Goal: Information Seeking & Learning: Find specific page/section

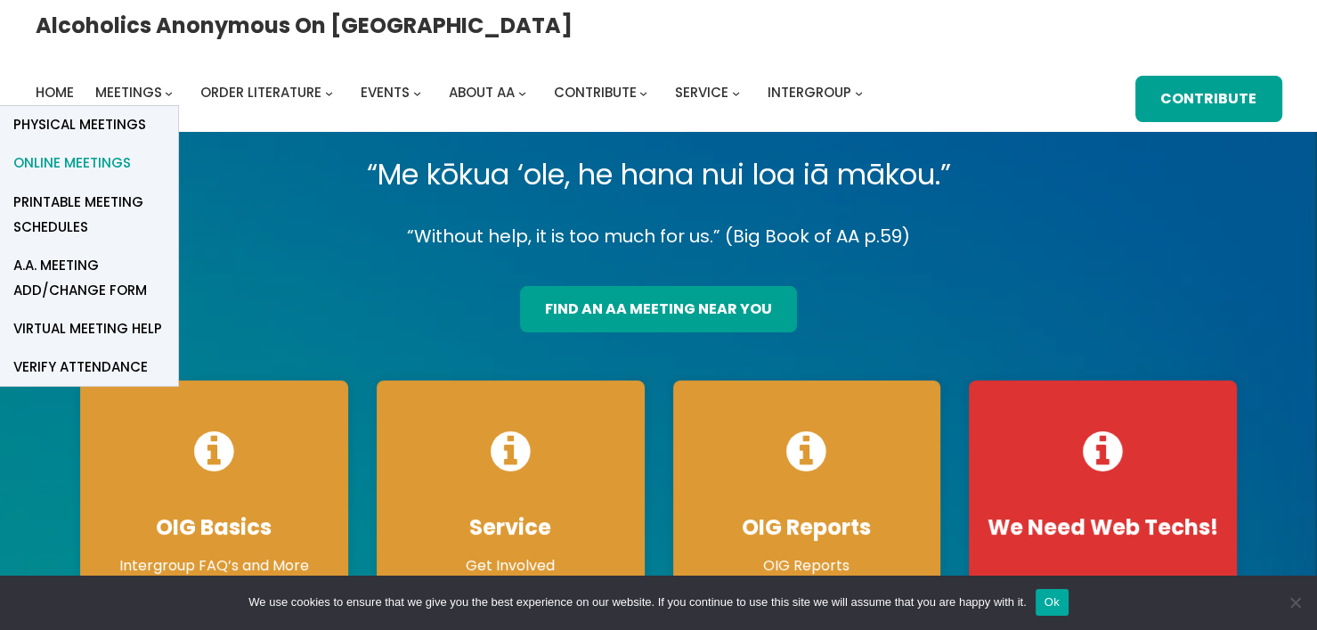
click at [131, 150] on span "Online Meetings" at bounding box center [72, 162] width 118 height 25
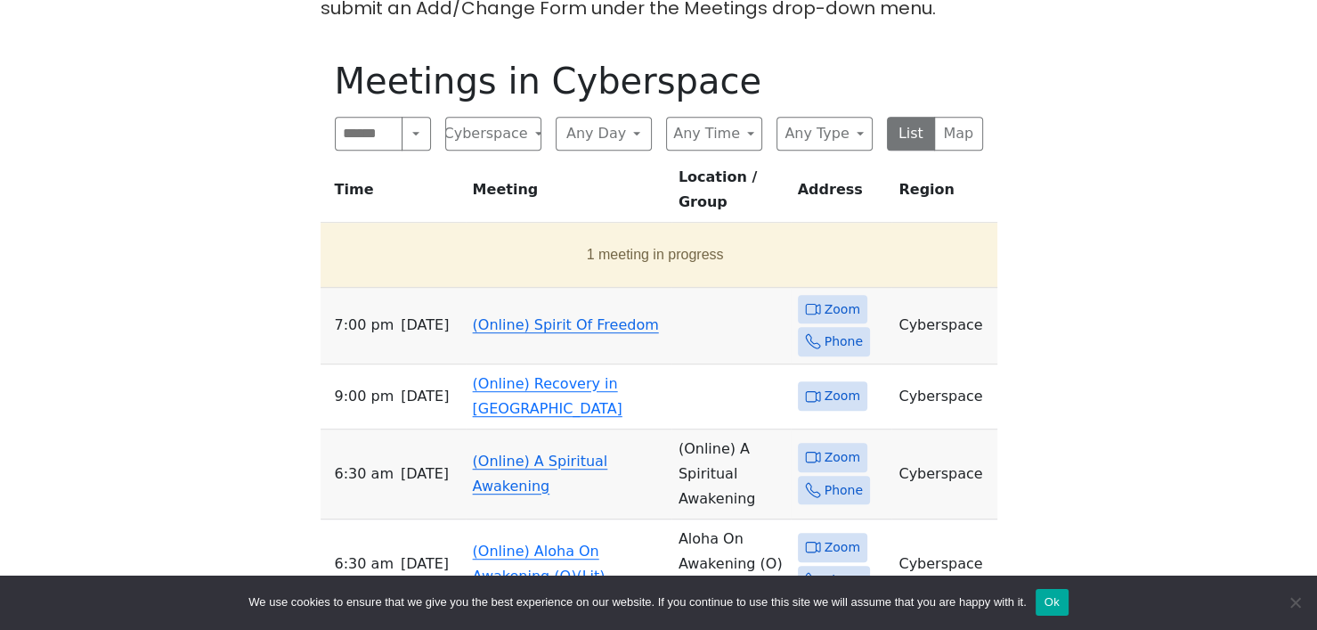
scroll to position [890, 0]
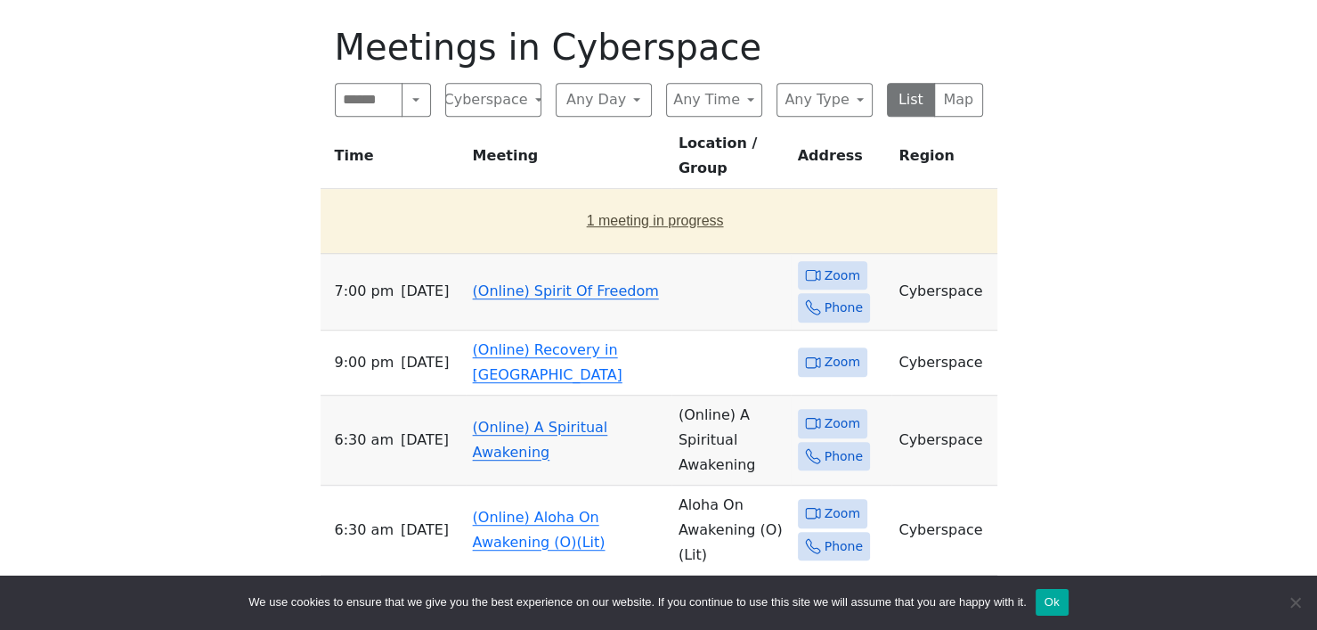
click at [614, 196] on button "1 meeting in progress" at bounding box center [655, 221] width 655 height 50
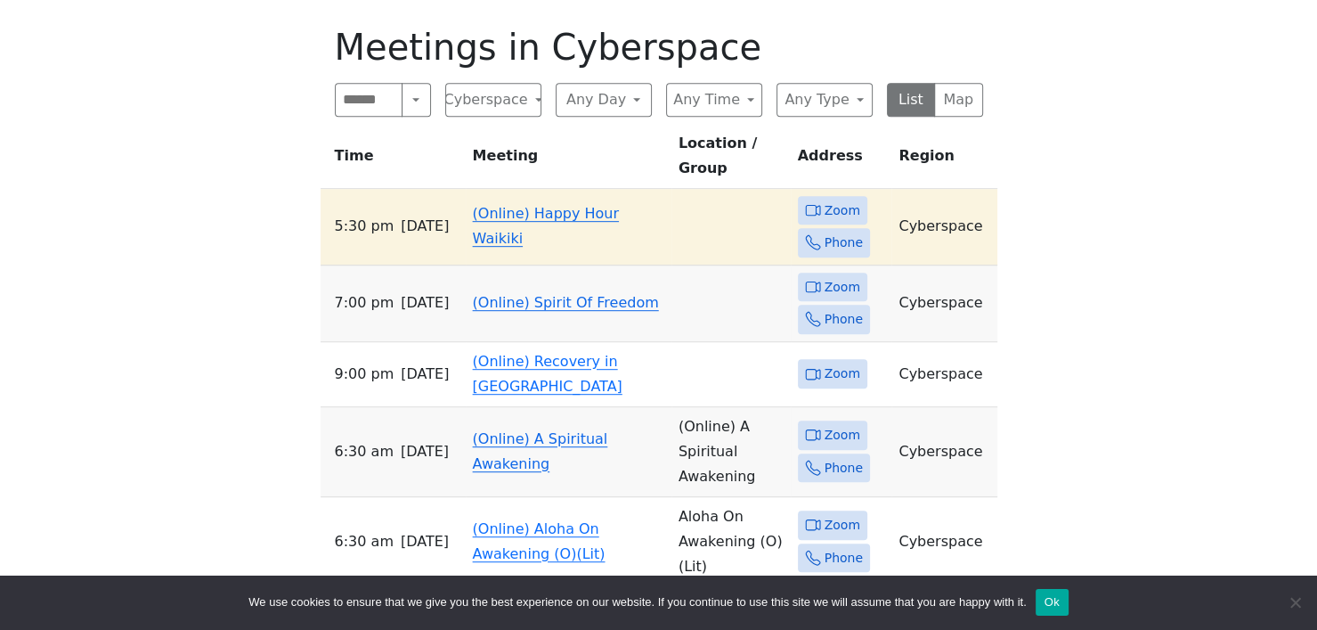
click at [845, 199] on span "Zoom" at bounding box center [843, 210] width 36 height 22
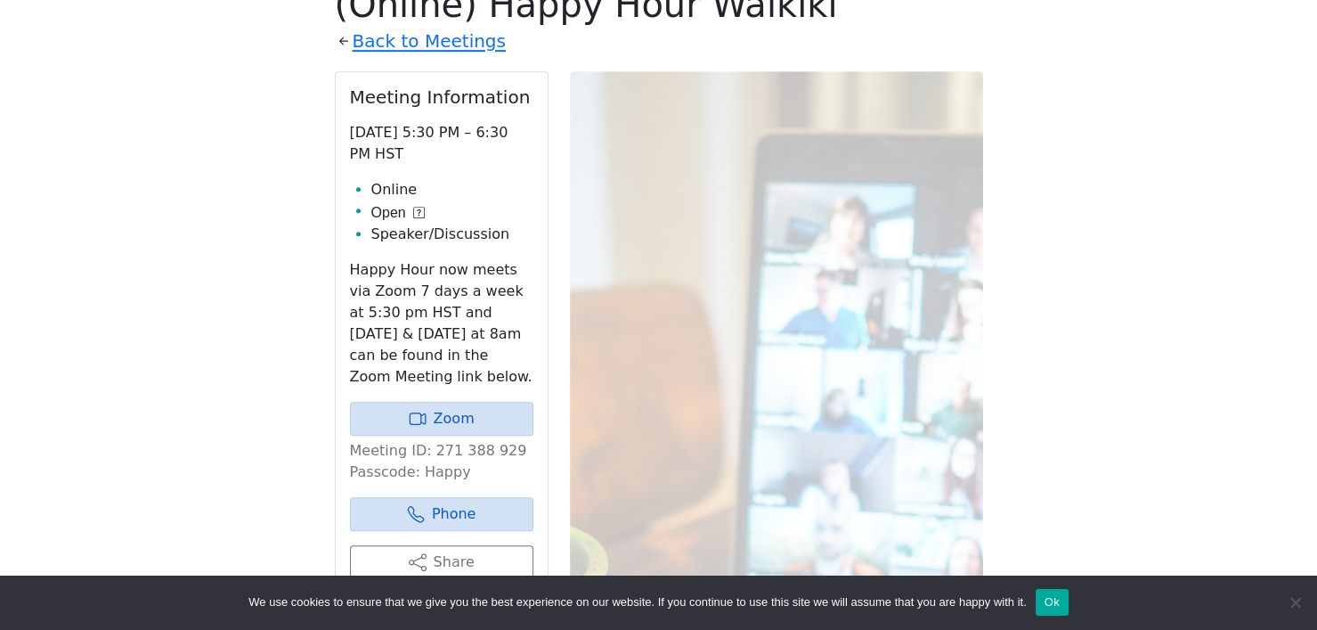
scroll to position [959, 0]
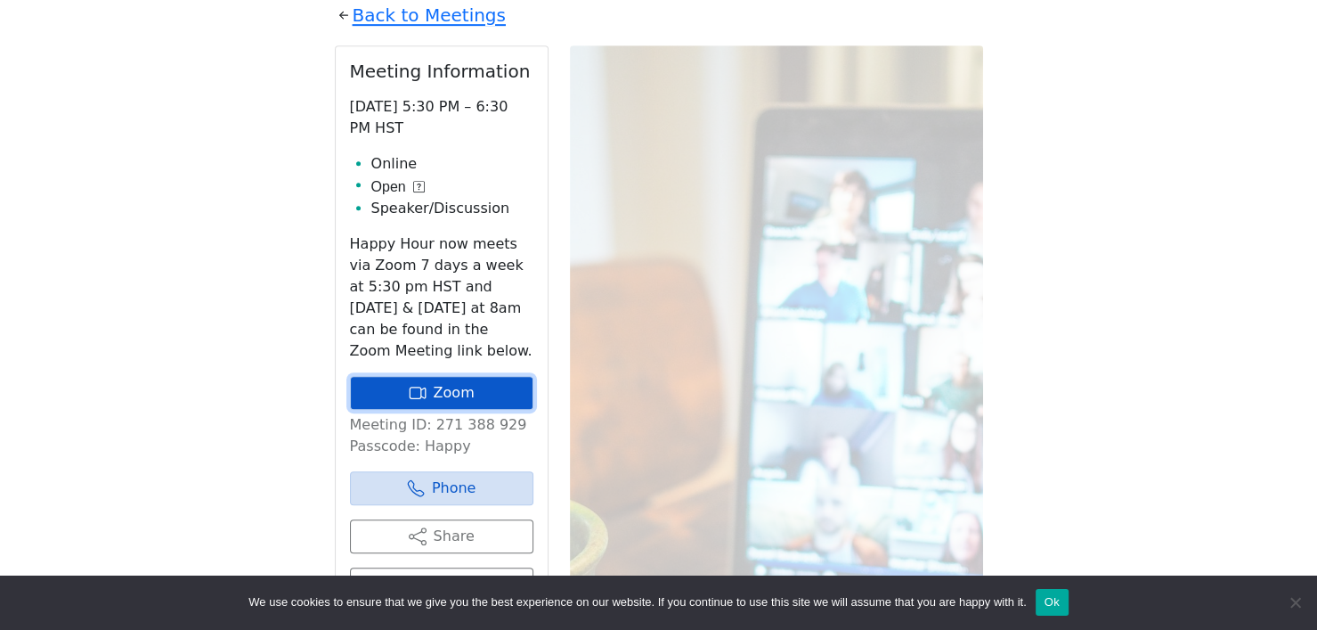
click at [470, 376] on link "Zoom" at bounding box center [441, 393] width 183 height 34
